Goal: Transaction & Acquisition: Obtain resource

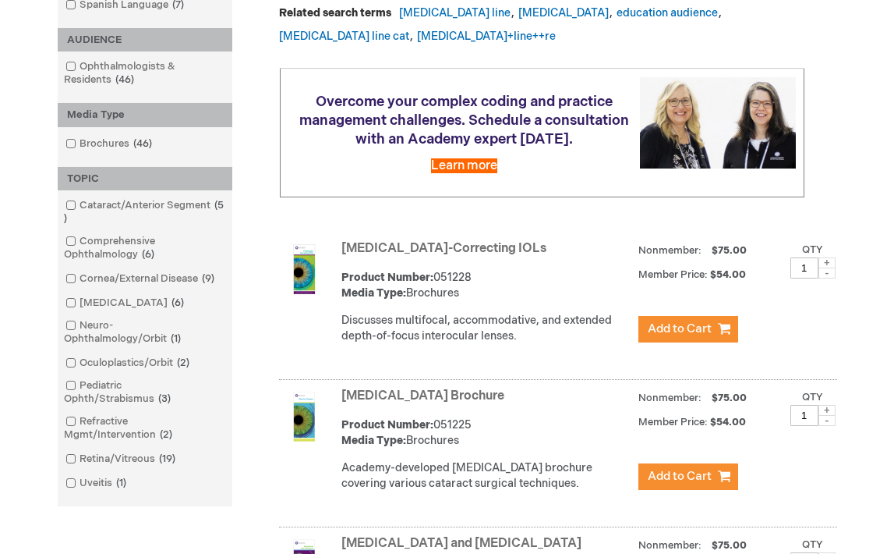
scroll to position [356, 0]
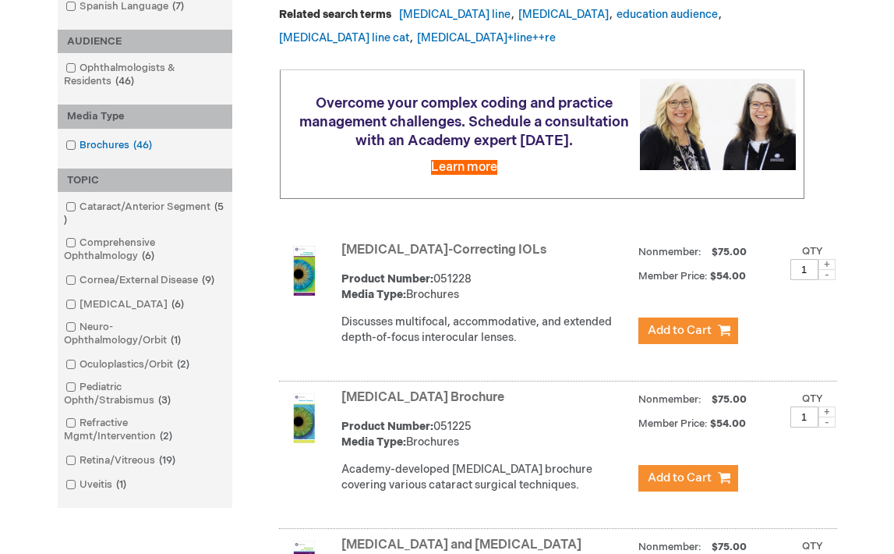
click at [80, 143] on span at bounding box center [80, 145] width 0 height 12
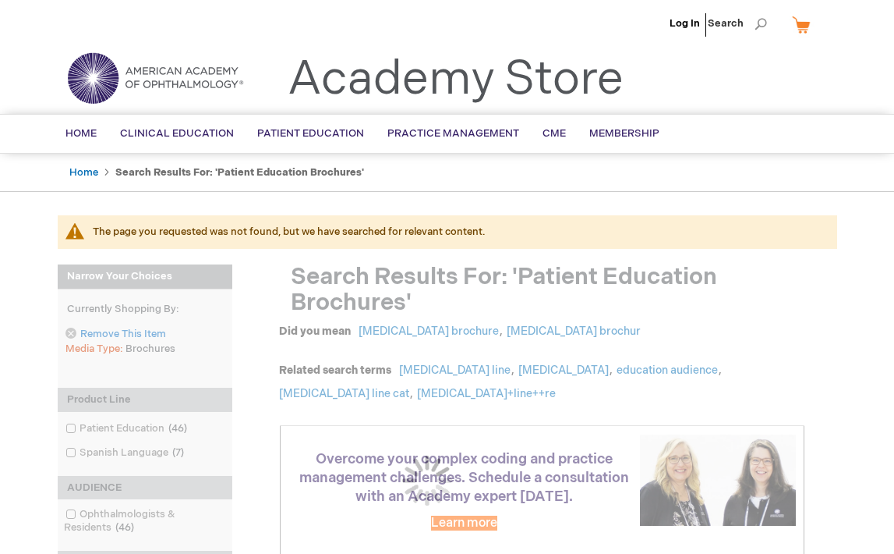
scroll to position [356, 0]
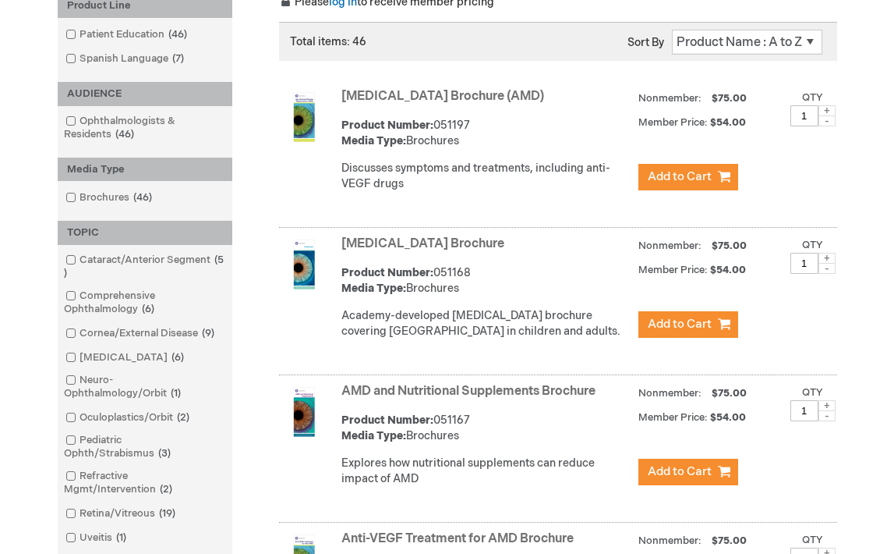
scroll to position [269, 0]
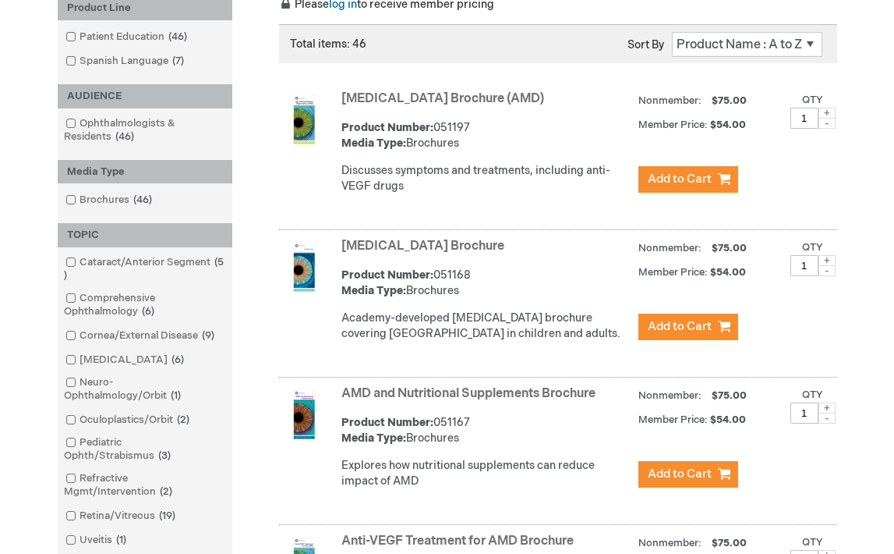
click at [381, 97] on link "[MEDICAL_DATA] Brochure (AMD)" at bounding box center [443, 98] width 203 height 15
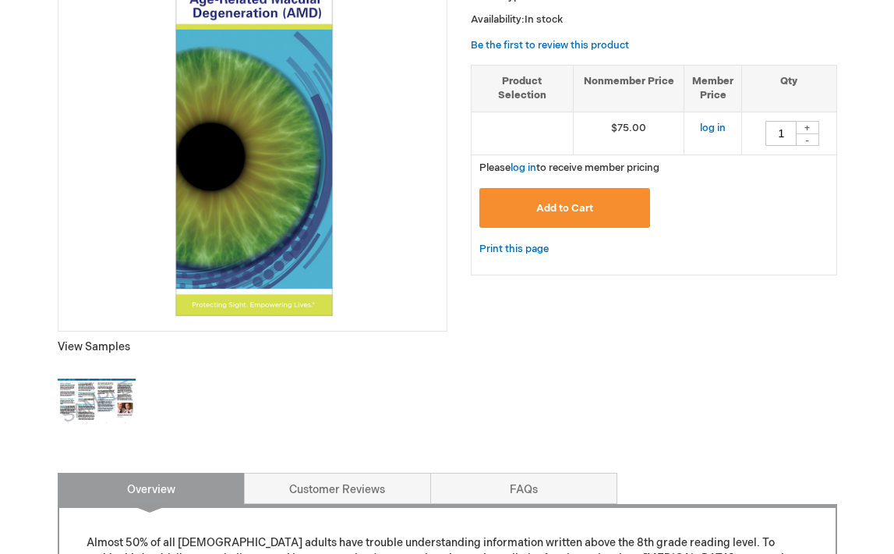
scroll to position [300, 0]
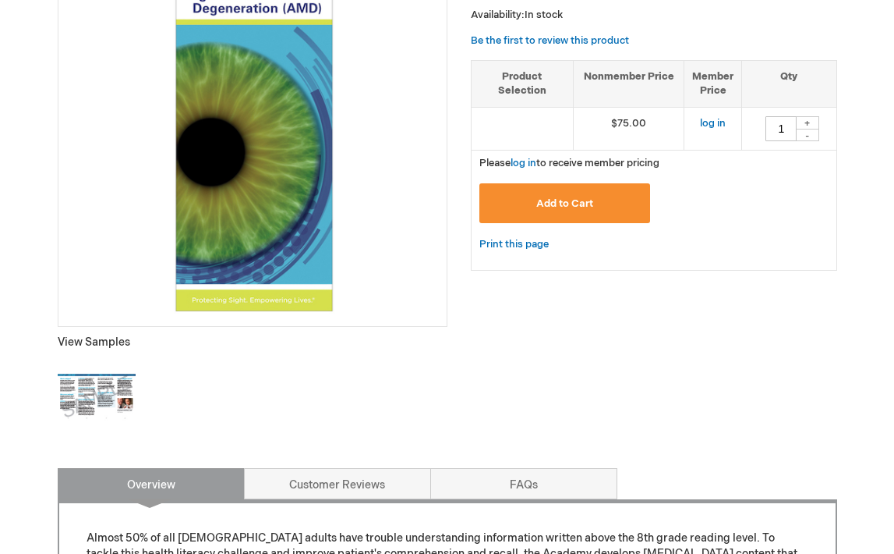
click at [247, 179] on img at bounding box center [252, 127] width 373 height 373
click at [97, 393] on img at bounding box center [97, 397] width 78 height 78
